Goal: Transaction & Acquisition: Purchase product/service

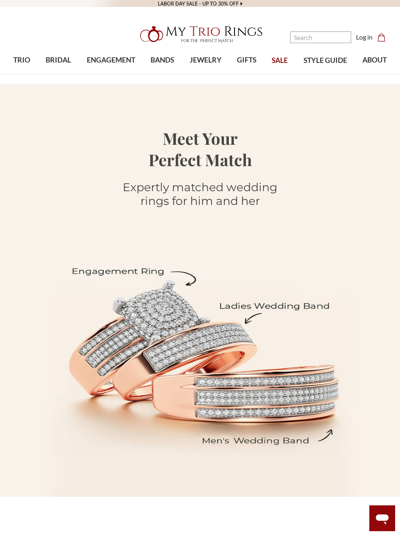
click at [59, 61] on span "BRIDAL" at bounding box center [58, 60] width 25 height 10
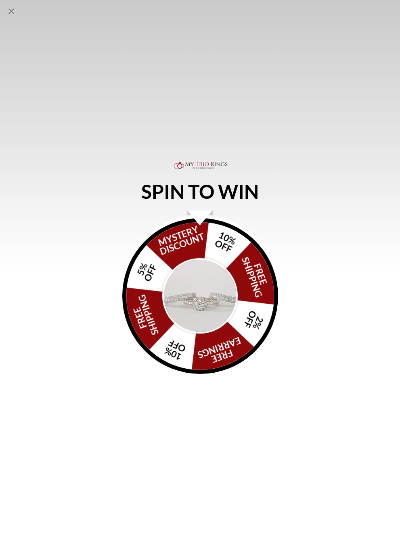
click at [249, 260] on div "FREE SHIPPING 5% OFF Mystery Discount 10% OFF FREE SHIPPING 2% OFF FREE EARRING…" at bounding box center [200, 296] width 156 height 156
click at [217, 289] on img "Alia popup" at bounding box center [200, 296] width 76 height 76
click at [232, 272] on div "FREE SHIPPING 5% OFF Mystery Discount 10% OFF FREE SHIPPING 2% OFF FREE EARRING…" at bounding box center [200, 296] width 156 height 156
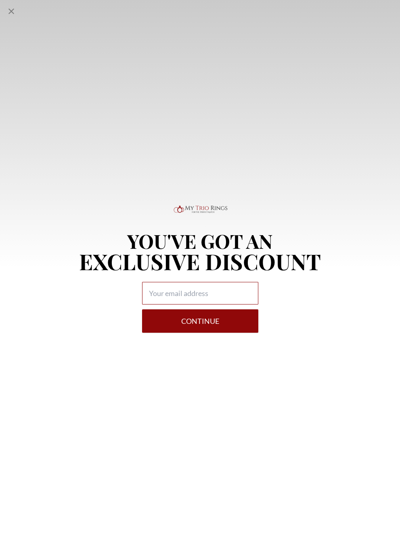
click at [175, 295] on input "Alia popup" at bounding box center [200, 293] width 116 height 23
type input "Tdhill014@gmail.com"
click at [228, 327] on button "Continue" at bounding box center [200, 320] width 116 height 23
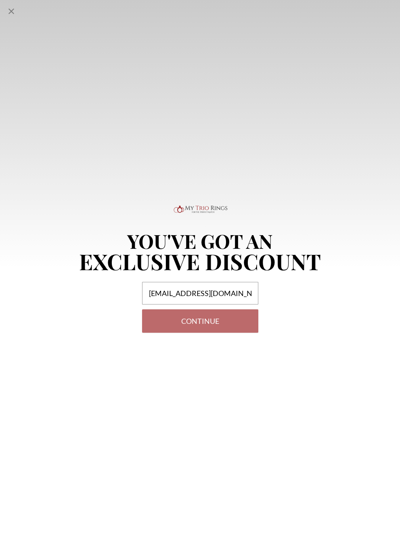
select select "US"
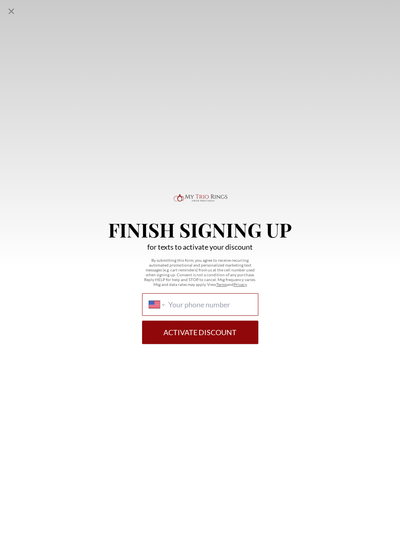
click at [192, 308] on input "International Afghanistan Åland Islands Albania Algeria American Samoa Andorra …" at bounding box center [209, 304] width 83 height 9
type input "(214) 809-1756"
click at [226, 340] on button "Activate Discount" at bounding box center [200, 332] width 116 height 23
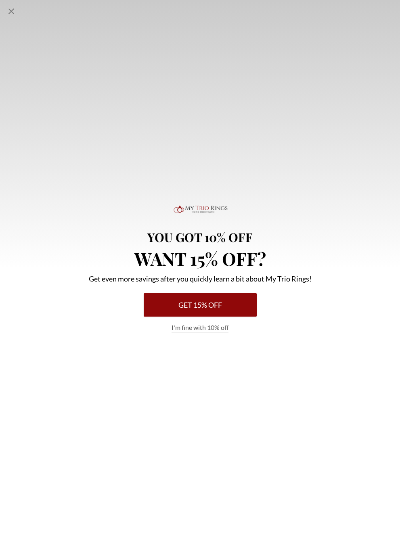
click at [224, 305] on button "Get 15% Off" at bounding box center [200, 304] width 113 height 23
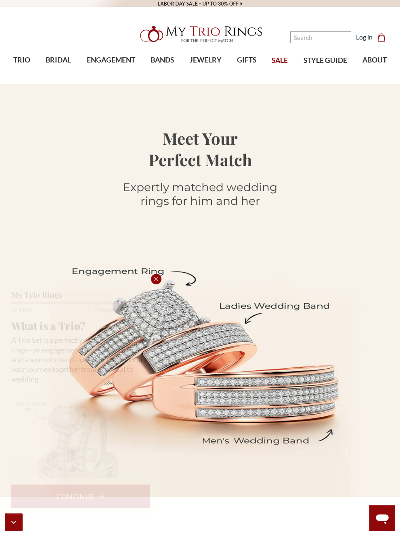
click at [104, 487] on icon at bounding box center [101, 492] width 7 height 7
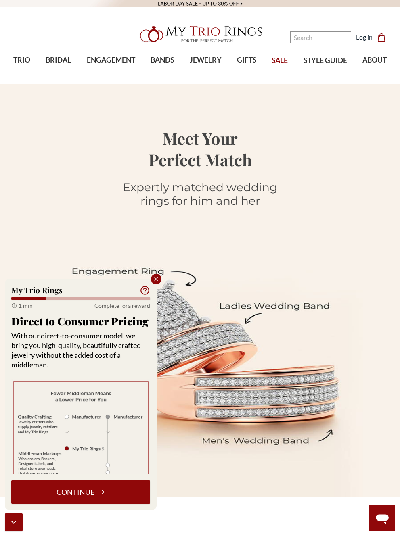
click at [68, 487] on button "Continue" at bounding box center [80, 492] width 139 height 23
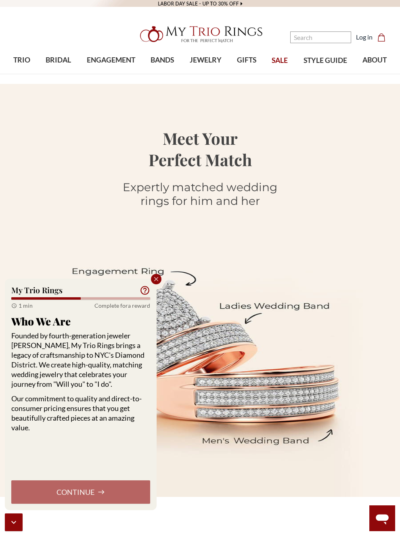
click at [14, 487] on icon "button" at bounding box center [14, 523] width 10 height 10
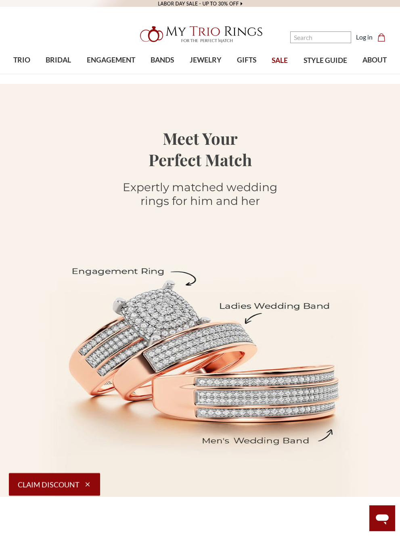
click at [55, 483] on button "Claim Discount" at bounding box center [54, 484] width 91 height 23
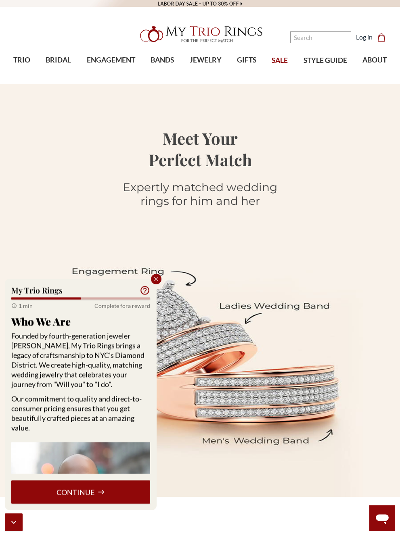
click at [101, 487] on icon at bounding box center [101, 492] width 7 height 7
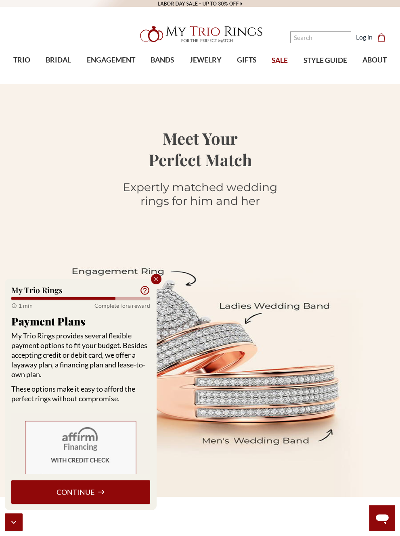
click at [99, 487] on icon at bounding box center [101, 492] width 7 height 7
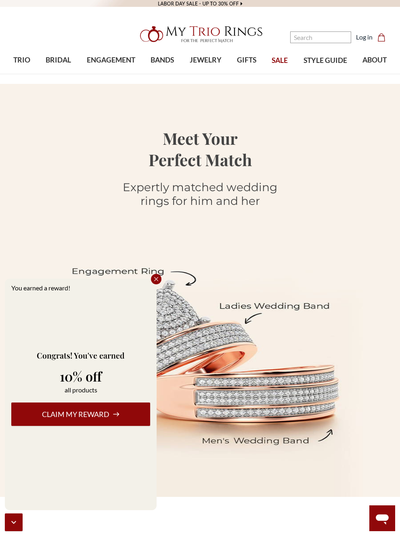
click at [92, 414] on button "Claim my reward" at bounding box center [80, 414] width 139 height 23
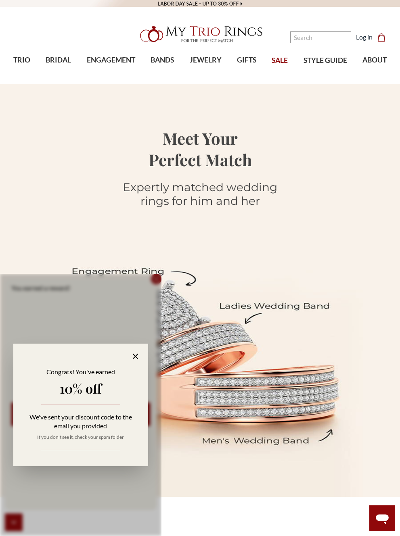
click at [138, 354] on icon at bounding box center [135, 356] width 9 height 9
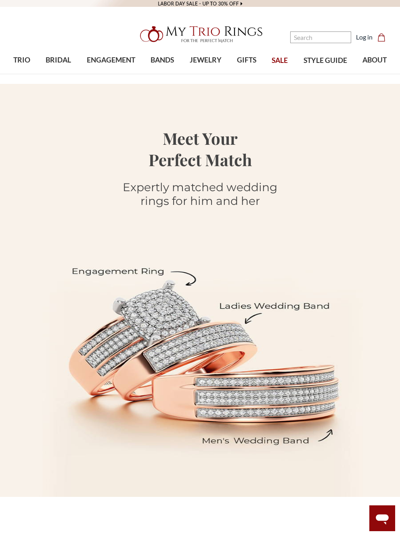
click at [63, 67] on link "BRIDAL" at bounding box center [58, 60] width 41 height 26
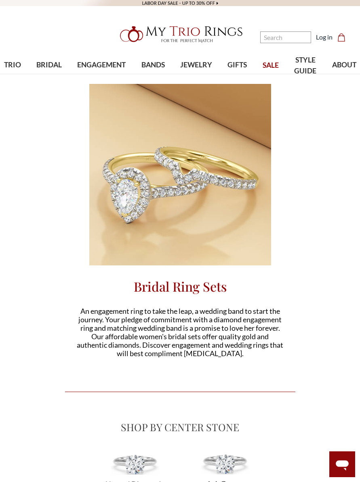
click at [272, 72] on nav "Search Search Search Log in Cart Cart 0" at bounding box center [310, 37] width 90 height 74
click at [274, 59] on nav "Search Search Search Log in Cart Cart 0" at bounding box center [310, 37] width 90 height 74
click at [270, 67] on nav "Search Search Search Log in Cart Cart 0" at bounding box center [310, 37] width 90 height 74
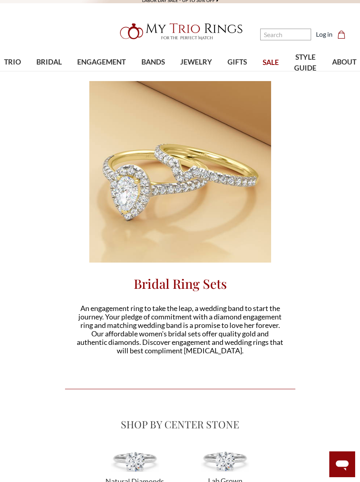
scroll to position [3, 0]
click at [327, 33] on link "Log in" at bounding box center [324, 34] width 17 height 10
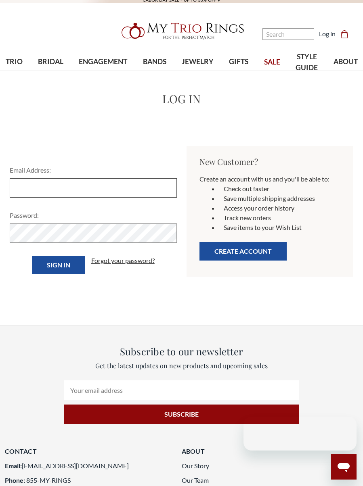
click at [40, 185] on input "Email Address:" at bounding box center [93, 187] width 167 height 19
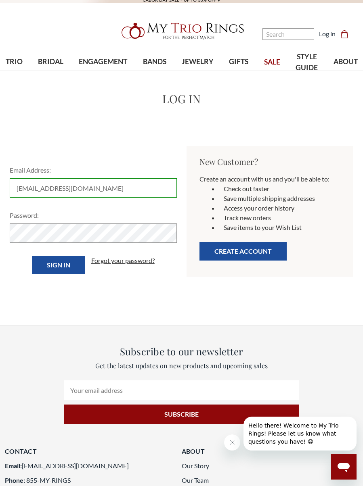
type input "tdhill014@gmail.com"
click at [61, 263] on input "Sign in" at bounding box center [58, 265] width 53 height 19
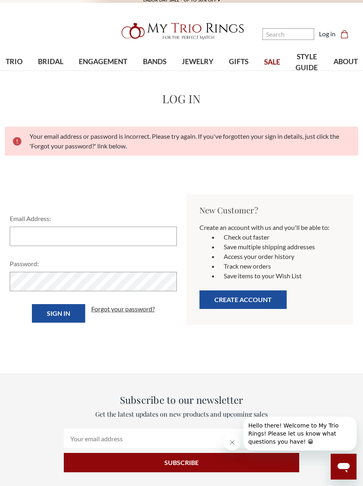
click at [131, 106] on h1 "Log in" at bounding box center [181, 98] width 353 height 17
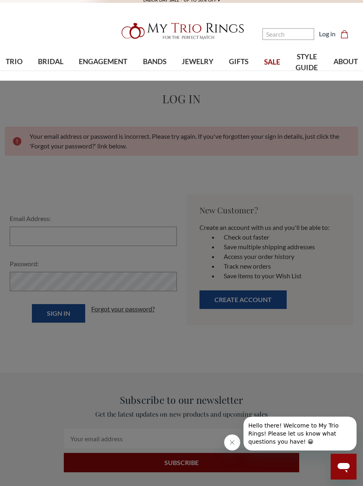
click at [16, 60] on span "TRIO" at bounding box center [14, 61] width 17 height 10
click at [221, 188] on span "Trio Rings SALE" at bounding box center [244, 185] width 95 height 10
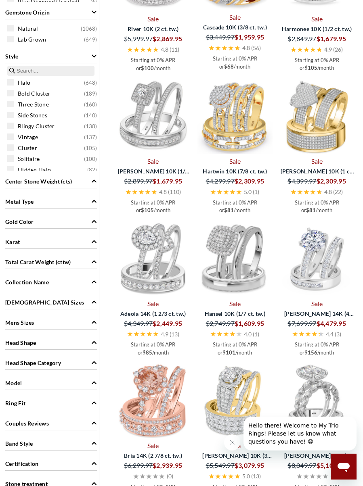
scroll to position [617, 0]
click at [232, 441] on icon "Close message from company" at bounding box center [232, 442] width 6 height 6
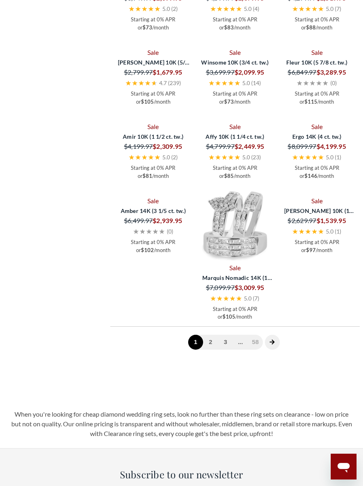
scroll to position [1369, 0]
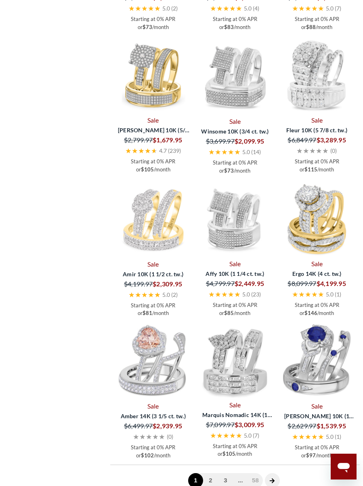
click at [271, 475] on icon "next page" at bounding box center [272, 481] width 6 height 6
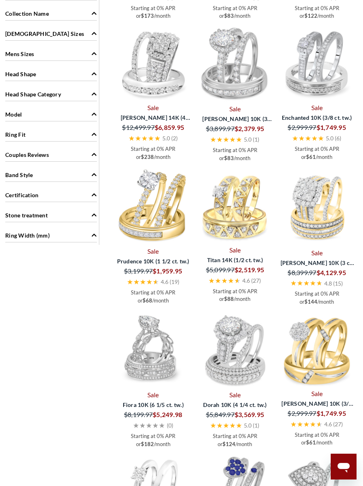
scroll to position [885, 0]
